Goal: Task Accomplishment & Management: Manage account settings

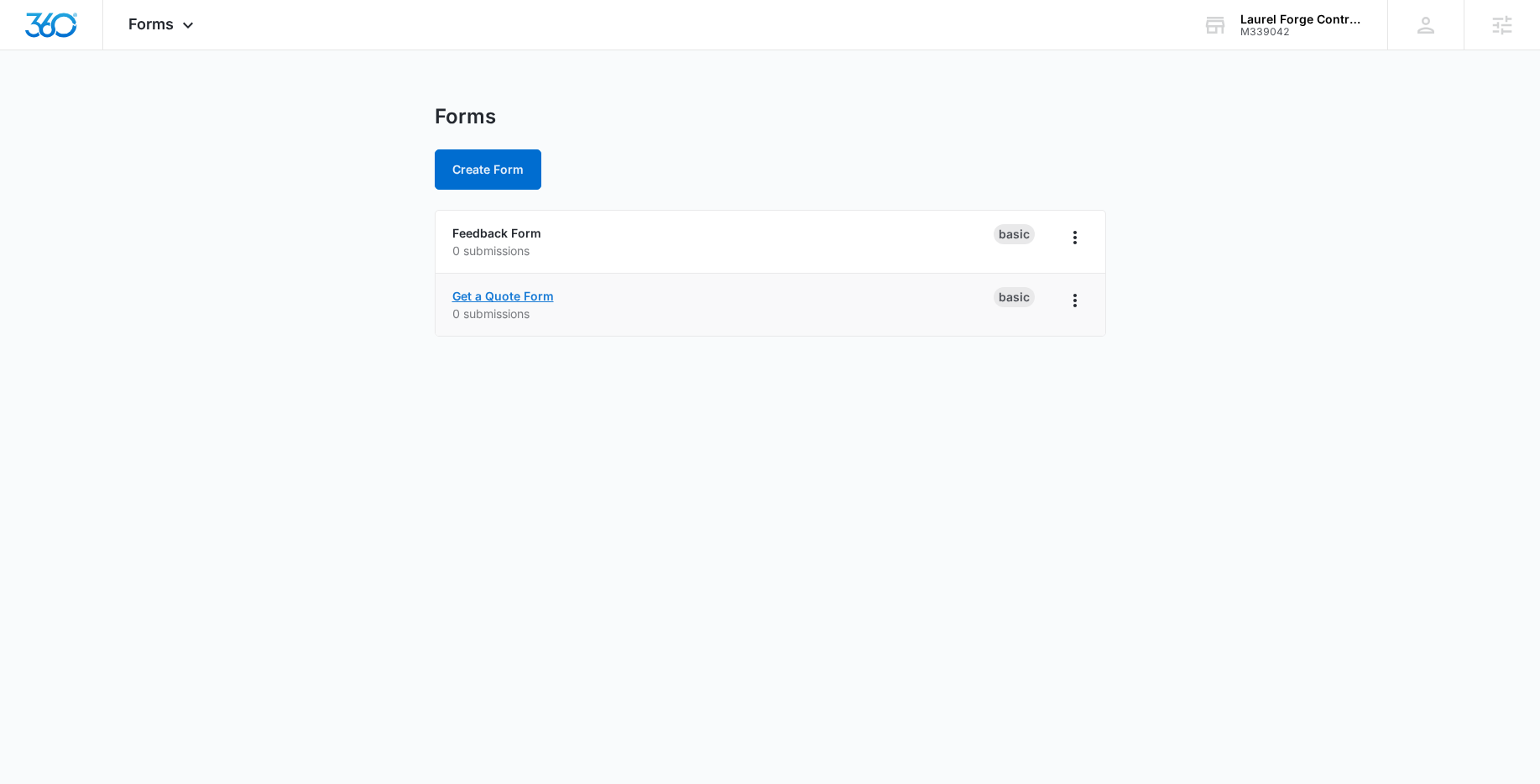
click at [509, 300] on link "Get a Quote Form" at bounding box center [503, 296] width 102 height 15
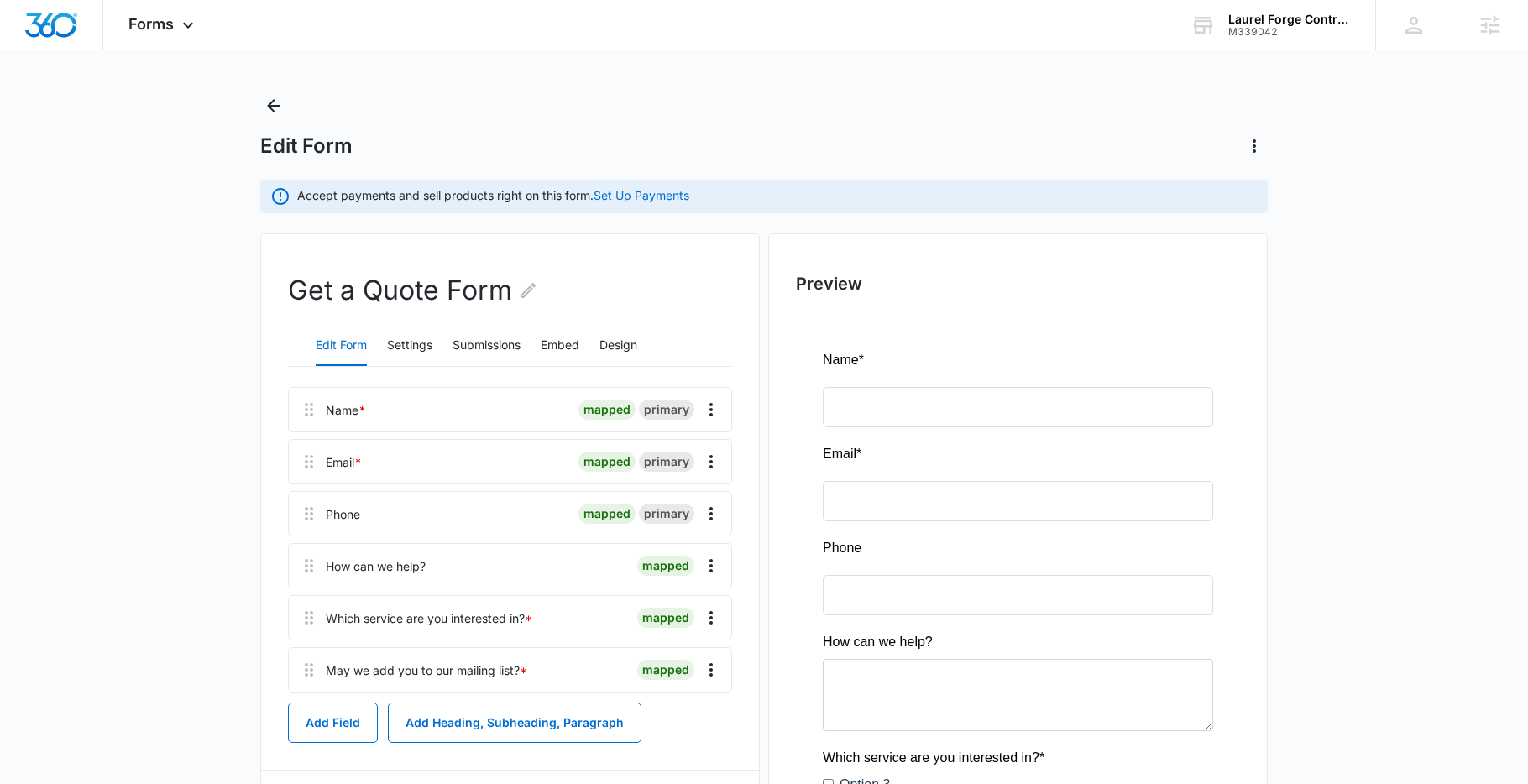
scroll to position [32, 0]
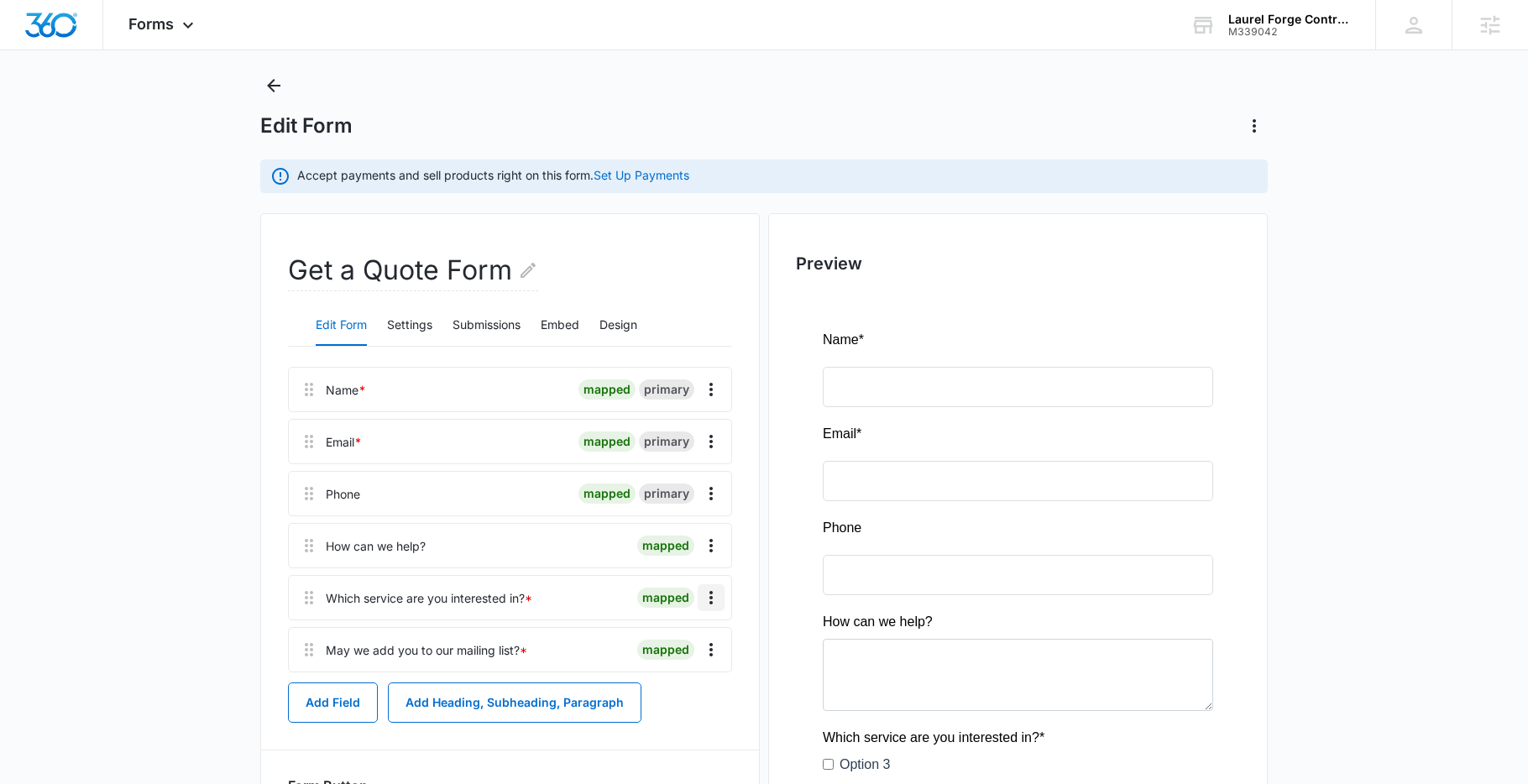
click at [713, 595] on icon "Overflow Menu" at bounding box center [711, 597] width 20 height 20
click at [669, 676] on button "Delete" at bounding box center [676, 670] width 96 height 25
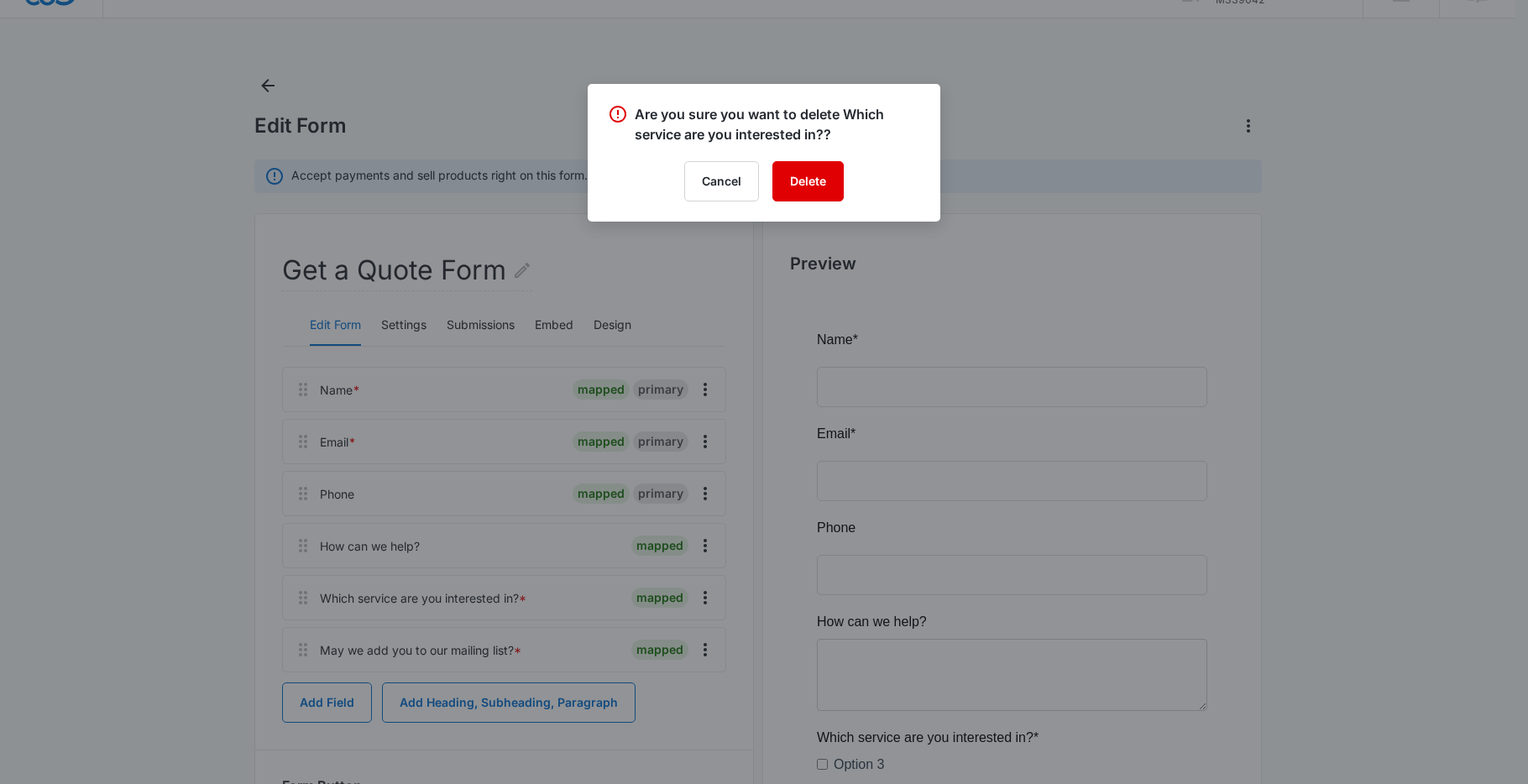
click at [818, 176] on button "Delete" at bounding box center [808, 181] width 72 height 40
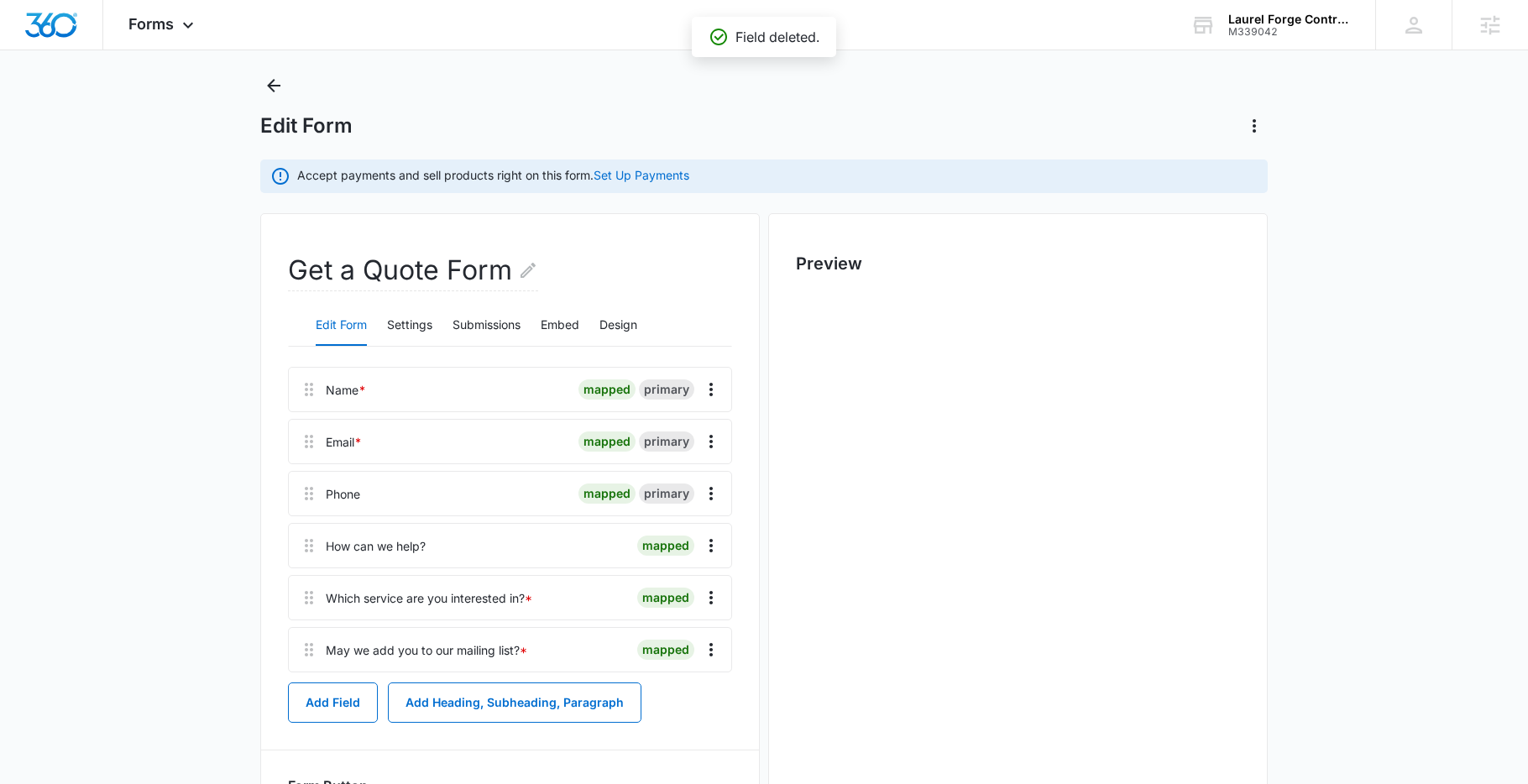
scroll to position [0, 0]
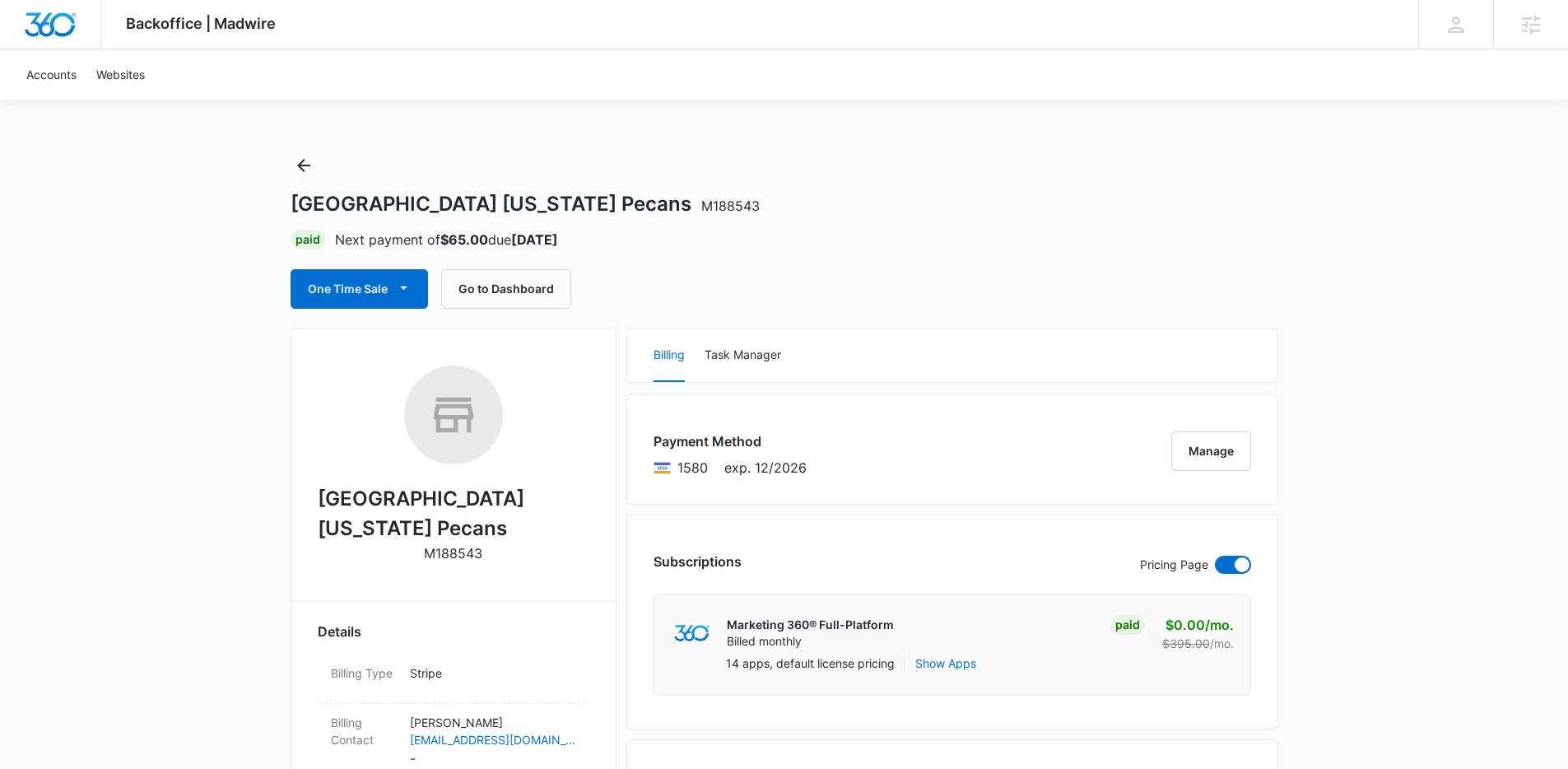
click at [995, 235] on div "Paid Next payment of $65.00 due Oct 16" at bounding box center [784, 239] width 988 height 20
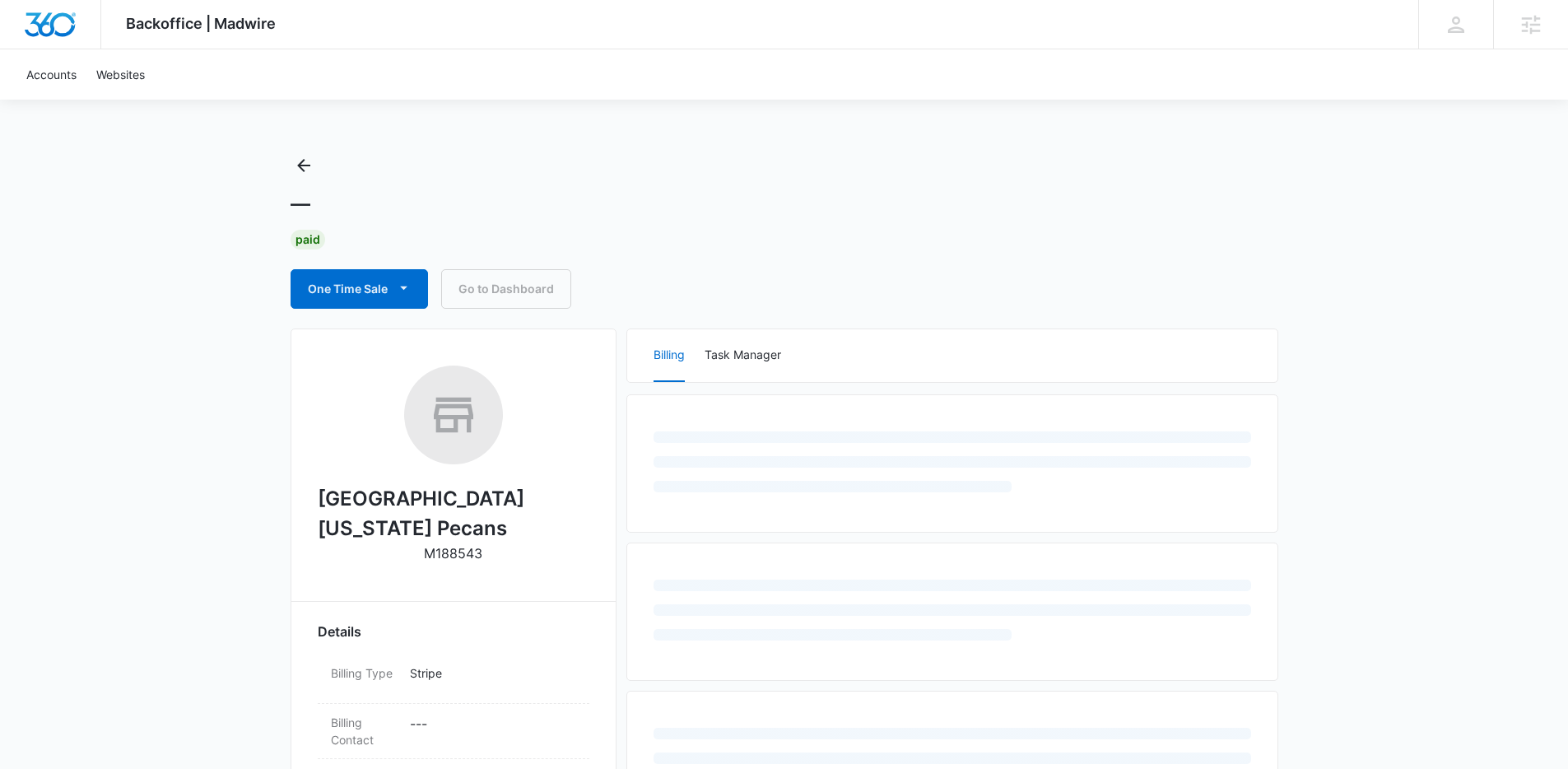
click at [1435, 163] on div "Backoffice | Madwire Apps Settings Lindsey Collett [EMAIL_ADDRESS][PERSON_NAME]…" at bounding box center [784, 709] width 1568 height 1418
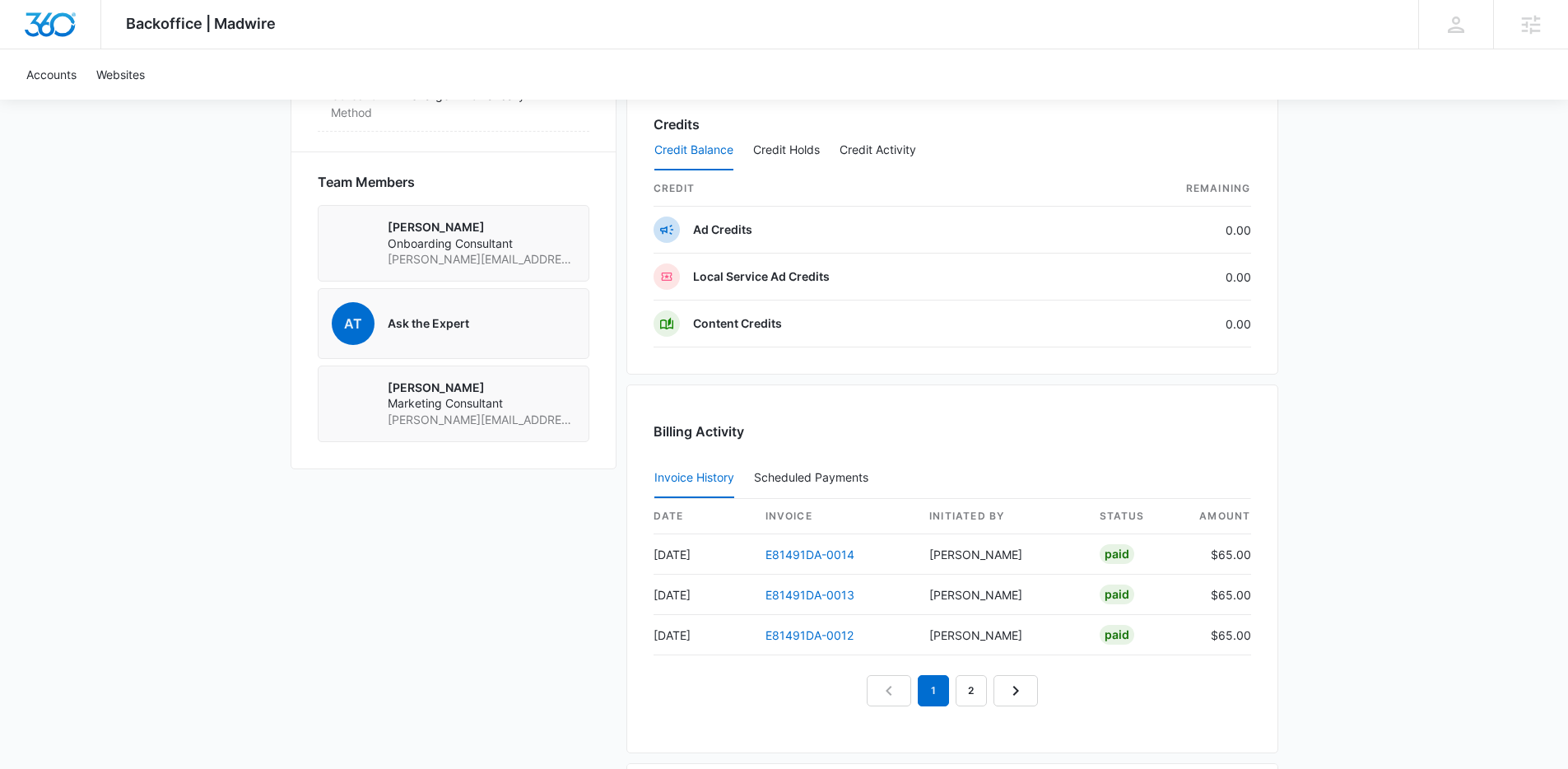
scroll to position [971, 0]
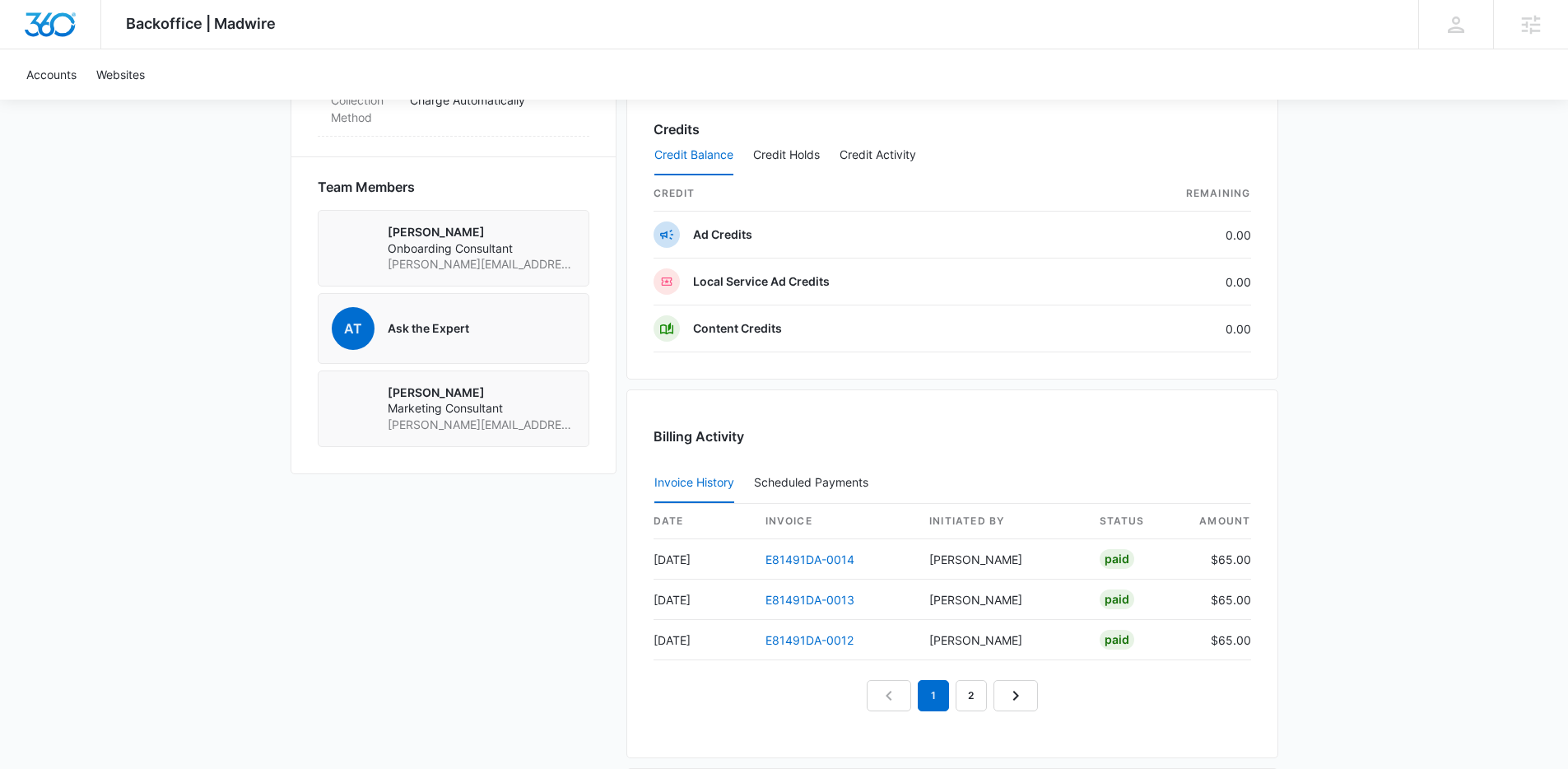
scroll to position [1186, 0]
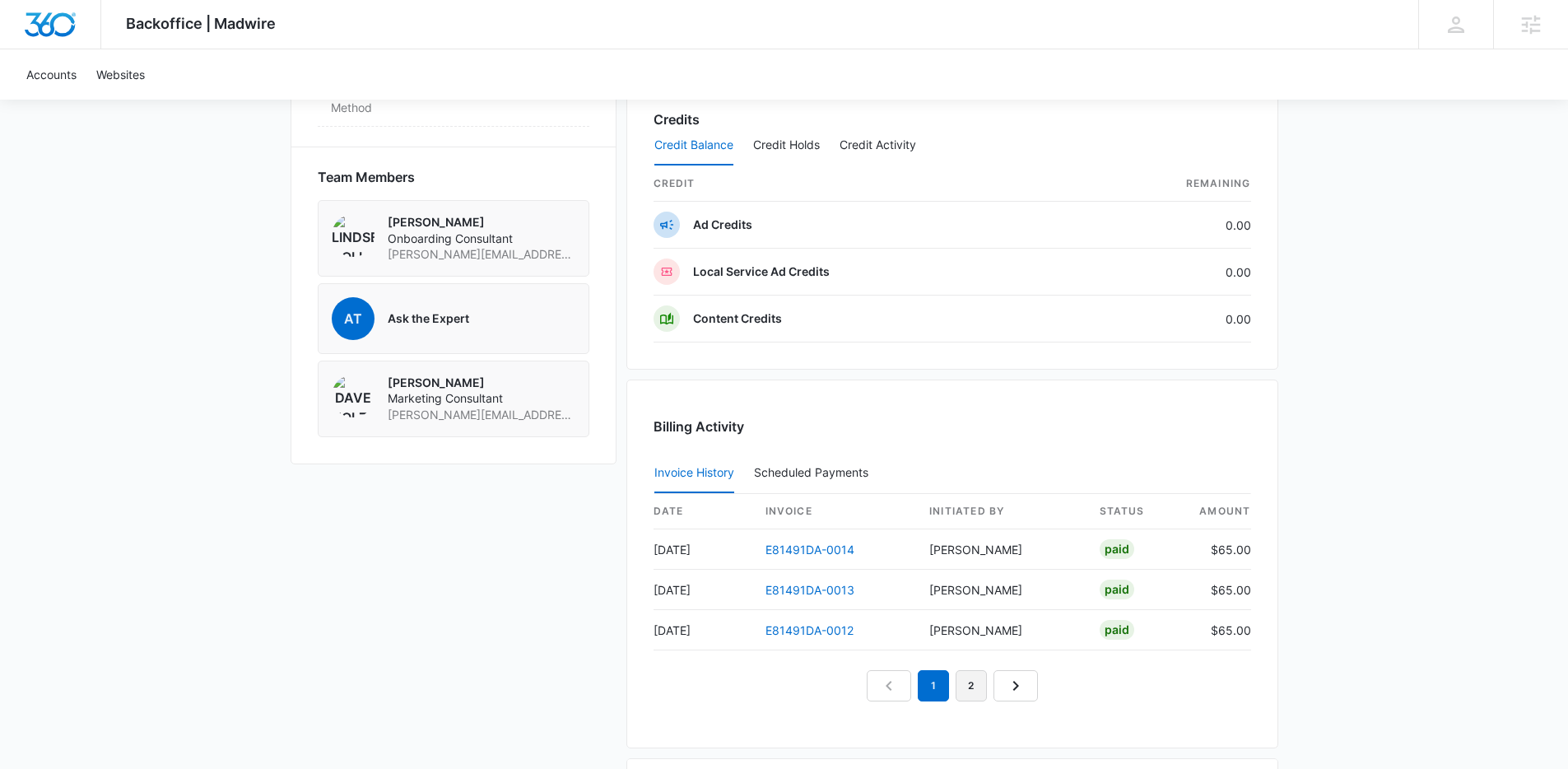
click at [969, 688] on link "2" at bounding box center [971, 685] width 31 height 31
click at [991, 685] on link "3" at bounding box center [989, 685] width 31 height 31
click at [896, 684] on link "1" at bounding box center [895, 685] width 31 height 31
